Goal: Information Seeking & Learning: Learn about a topic

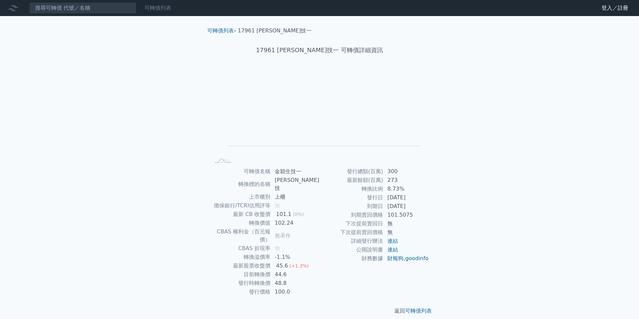
click at [162, 7] on link "可轉債列表" at bounding box center [157, 8] width 27 height 6
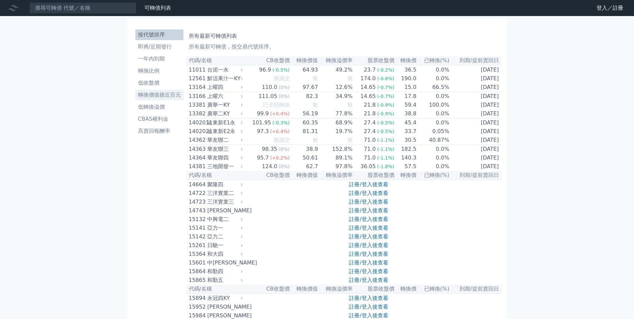
click at [171, 95] on li "轉換價值接近百元" at bounding box center [159, 95] width 48 height 8
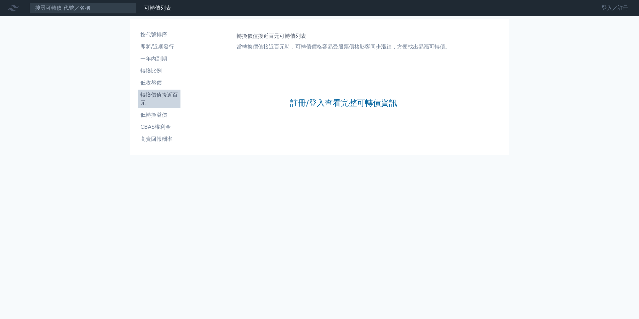
click at [623, 9] on link "登入／註冊" at bounding box center [614, 8] width 37 height 11
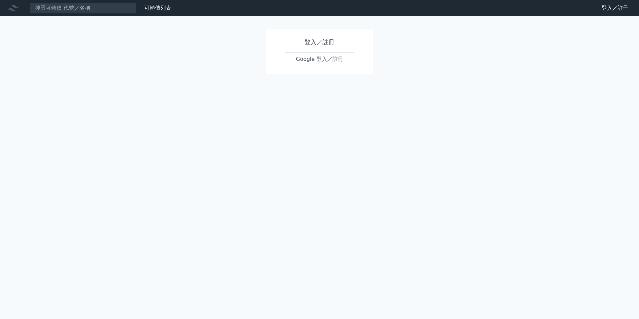
click at [332, 64] on link "Google 登入／註冊" at bounding box center [320, 59] width 70 height 14
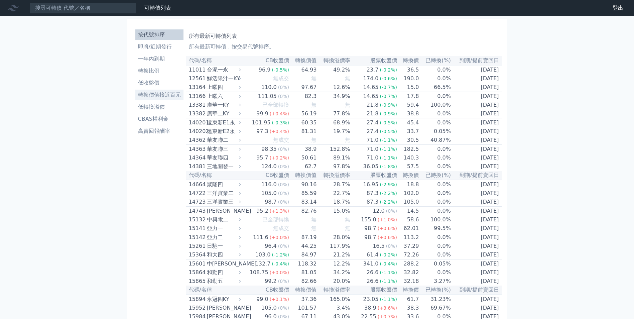
click at [170, 96] on li "轉換價值接近百元" at bounding box center [159, 95] width 48 height 8
